Goal: Task Accomplishment & Management: Manage account settings

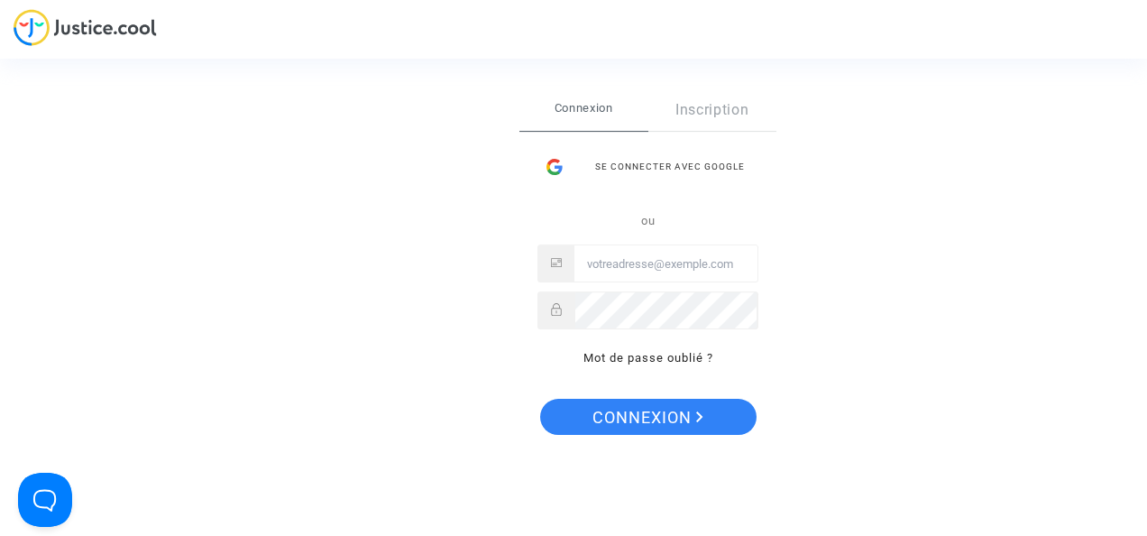
type input "[EMAIL_ADDRESS][DOMAIN_NAME]"
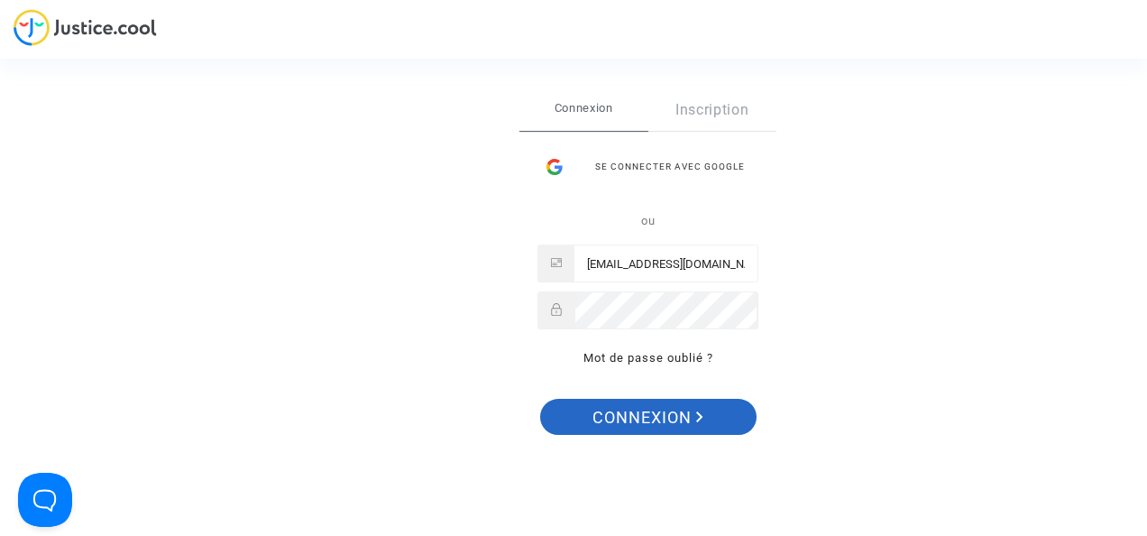
click at [653, 419] on span "Connexion" at bounding box center [647, 417] width 111 height 38
